Goal: Task Accomplishment & Management: Use online tool/utility

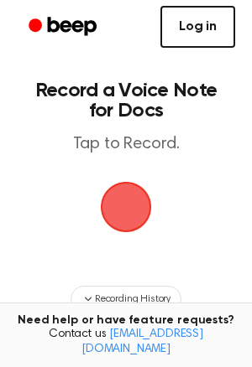
click at [175, 42] on link "Log in" at bounding box center [197, 27] width 75 height 42
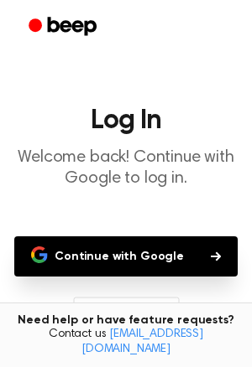
click at [125, 241] on button "Continue with Google" at bounding box center [125, 256] width 223 height 40
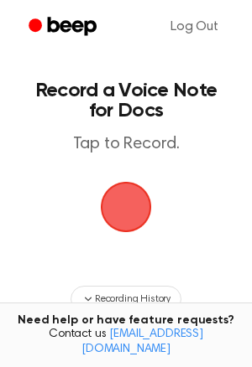
click at [96, 211] on span "button" at bounding box center [126, 207] width 70 height 70
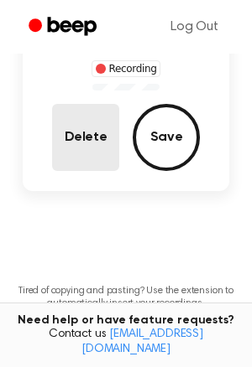
click at [97, 143] on button "Delete" at bounding box center [85, 137] width 67 height 67
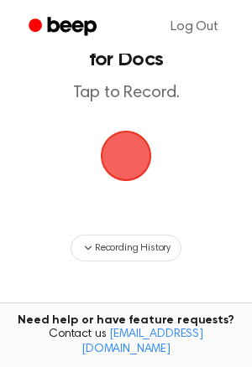
click at [122, 155] on span "button" at bounding box center [125, 156] width 91 height 91
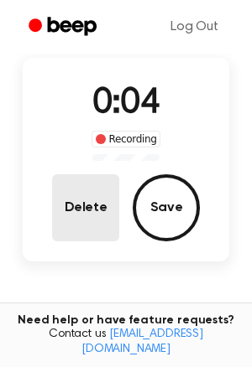
click at [75, 209] on button "Delete" at bounding box center [85, 207] width 67 height 67
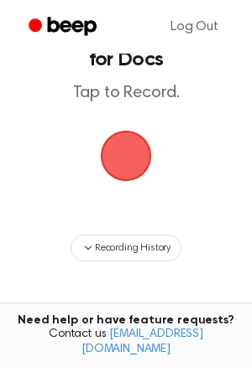
click at [113, 189] on span "button" at bounding box center [125, 155] width 75 height 75
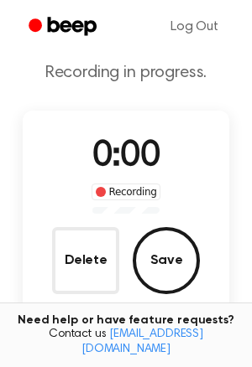
scroll to position [104, 0]
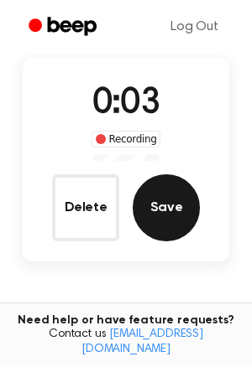
click at [158, 189] on button "Save" at bounding box center [165, 207] width 67 height 67
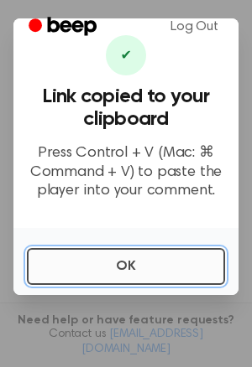
click at [48, 275] on button "OK" at bounding box center [126, 266] width 198 height 37
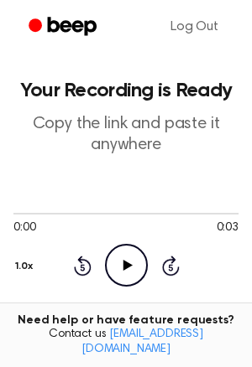
click at [117, 270] on icon "Play Audio" at bounding box center [126, 265] width 43 height 43
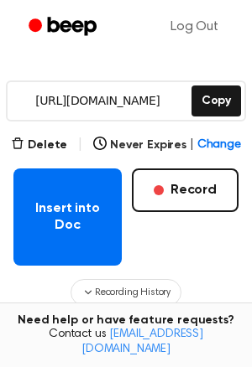
scroll to position [246, 0]
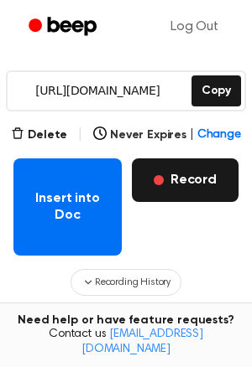
click at [189, 194] on button "Record" at bounding box center [185, 180] width 106 height 44
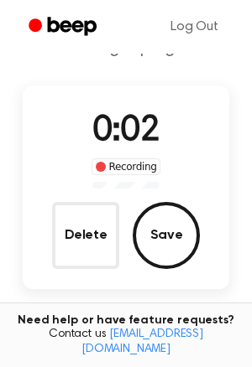
scroll to position [59, 0]
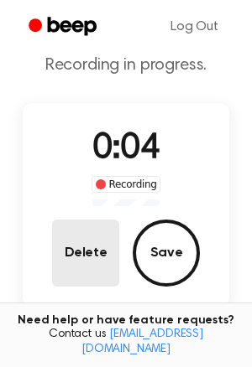
click at [100, 246] on button "Delete" at bounding box center [85, 253] width 67 height 67
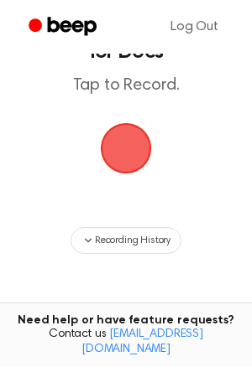
scroll to position [0, 0]
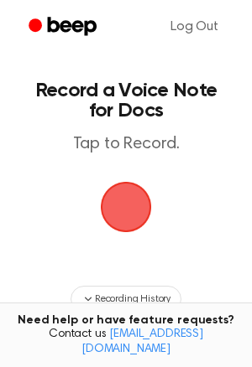
click at [118, 202] on span "button" at bounding box center [125, 207] width 47 height 47
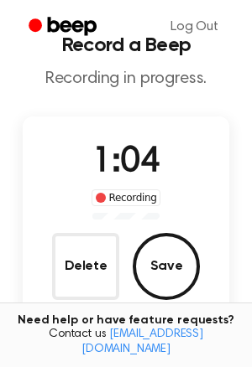
scroll to position [48, 0]
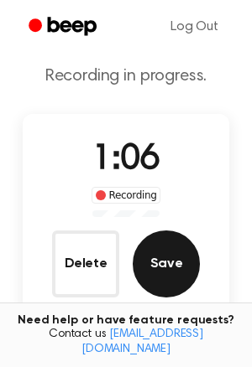
click at [181, 266] on button "Save" at bounding box center [165, 264] width 67 height 67
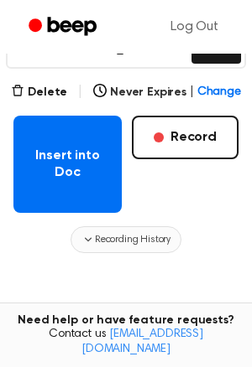
scroll to position [0, 0]
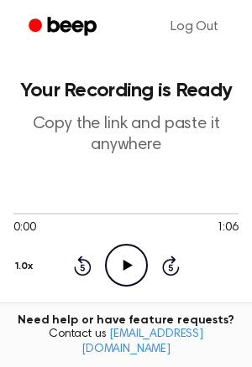
click at [114, 262] on icon "Play Audio" at bounding box center [126, 265] width 43 height 43
click at [114, 262] on icon "Pause Audio" at bounding box center [126, 265] width 43 height 43
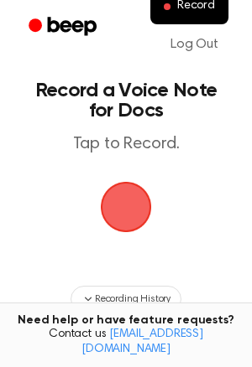
click at [124, 215] on span "button" at bounding box center [125, 207] width 47 height 47
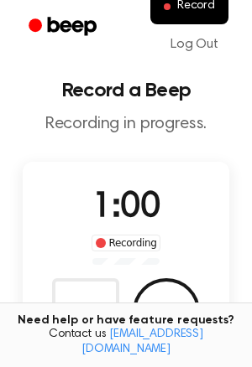
scroll to position [58, 0]
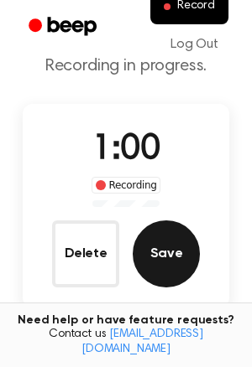
click at [166, 249] on button "Save" at bounding box center [165, 254] width 67 height 67
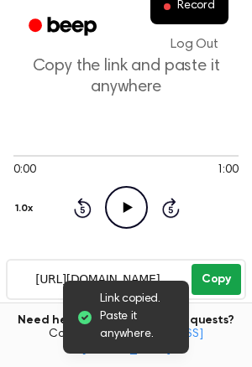
click at [223, 271] on button "Copy" at bounding box center [215, 279] width 49 height 31
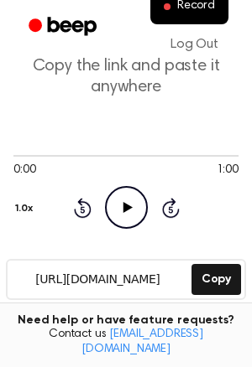
click at [127, 206] on icon at bounding box center [126, 207] width 9 height 11
click at [127, 206] on icon at bounding box center [126, 207] width 8 height 11
click at [127, 206] on icon at bounding box center [126, 207] width 9 height 11
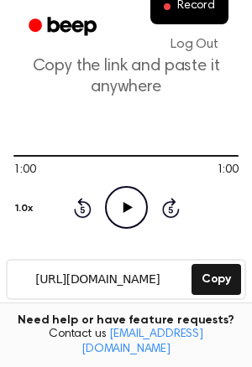
click at [116, 210] on icon "Play Audio" at bounding box center [126, 207] width 43 height 43
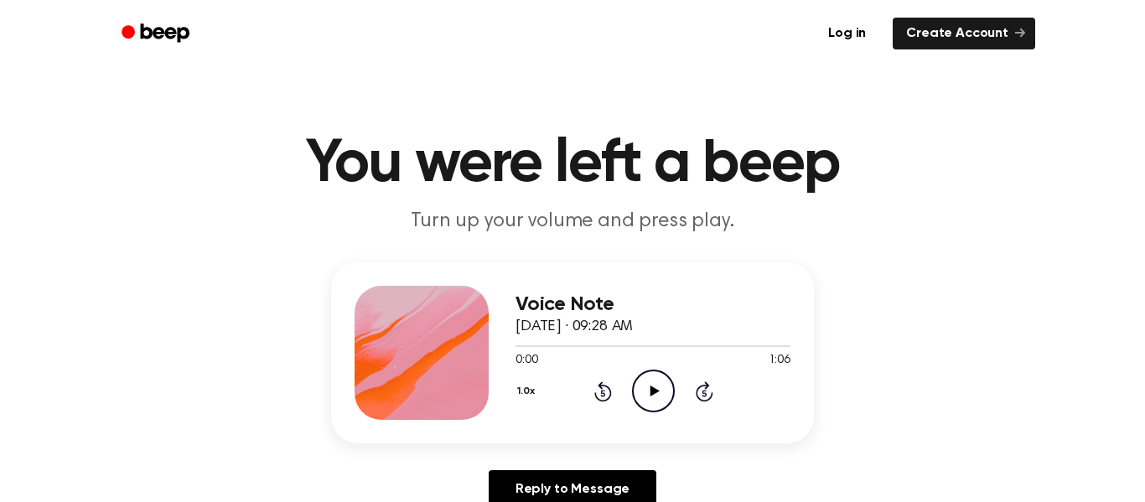
click at [642, 380] on icon "Play Audio" at bounding box center [653, 391] width 43 height 43
click at [642, 380] on icon "Pause Audio" at bounding box center [653, 391] width 43 height 43
click at [650, 393] on icon at bounding box center [654, 391] width 9 height 11
